Goal: Transaction & Acquisition: Purchase product/service

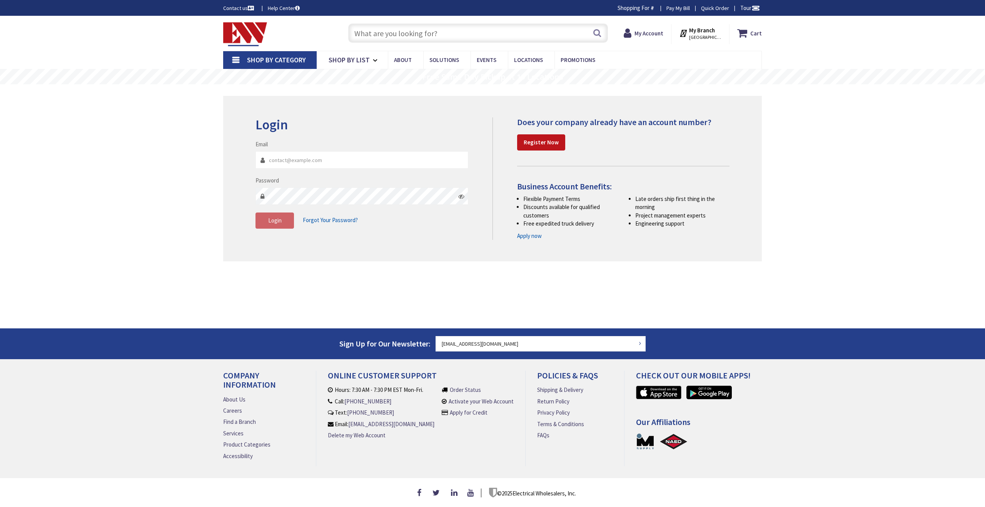
type input "[GEOGRAPHIC_DATA][STREET_ADDRESS][GEOGRAPHIC_DATA]"
type input "[EMAIL_ADDRESS][DOMAIN_NAME]"
click at [260, 257] on div "Login Invalid login or password Email [EMAIL_ADDRESS][DOMAIN_NAME] Password Log…" at bounding box center [492, 178] width 539 height 165
click at [269, 237] on div "Login Invalid login or password Email [EMAIL_ADDRESS][DOMAIN_NAME] Password Log…" at bounding box center [493, 178] width 486 height 122
click at [269, 224] on button "Login" at bounding box center [274, 220] width 38 height 16
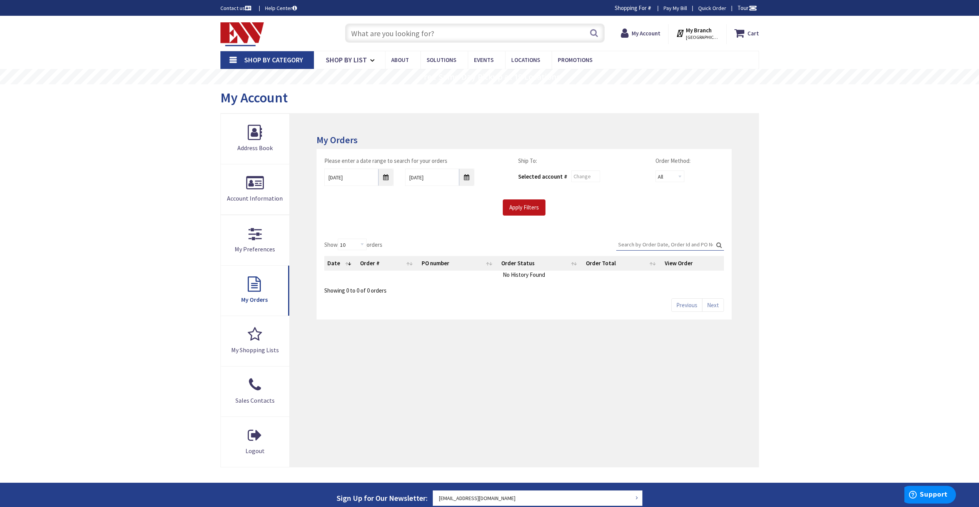
click at [414, 41] on input "text" at bounding box center [475, 32] width 260 height 19
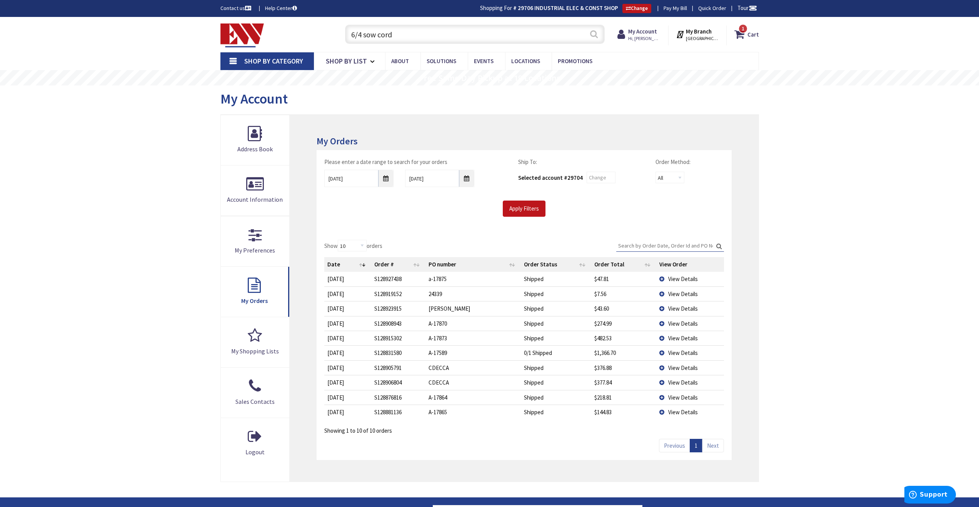
type input "6/4 sow cord"
click at [590, 31] on button "Search" at bounding box center [594, 33] width 10 height 17
